Goal: Navigation & Orientation: Go to known website

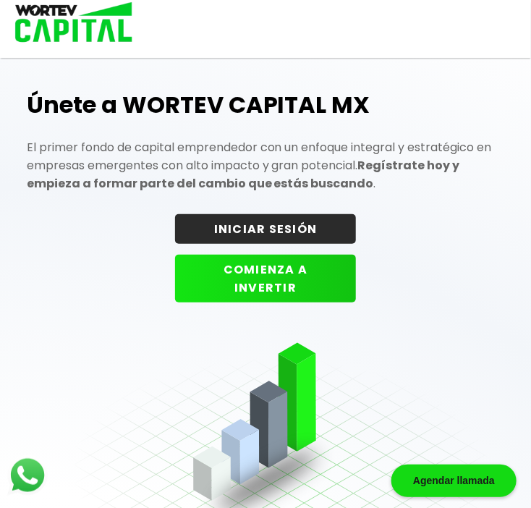
click at [234, 26] on div "CENTRO DE AYUDA INICIAR SESIÓN" at bounding box center [265, 23] width 531 height 47
click at [104, 56] on div "CENTRO DE AYUDA INICIAR SESIÓN" at bounding box center [265, 29] width 531 height 58
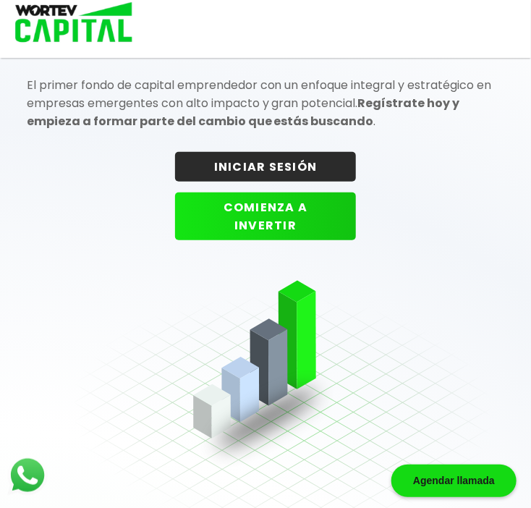
scroll to position [229, 0]
